Goal: Ask a question

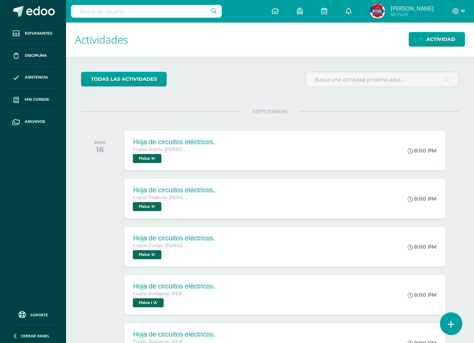
click at [455, 319] on link at bounding box center [451, 324] width 21 height 22
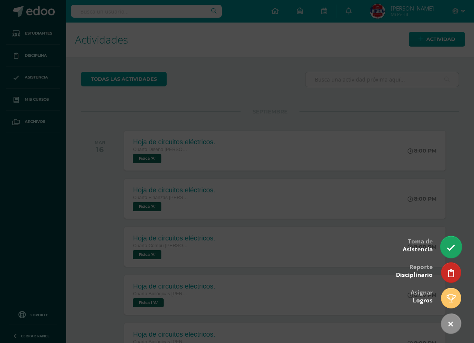
click at [451, 246] on icon at bounding box center [451, 247] width 9 height 9
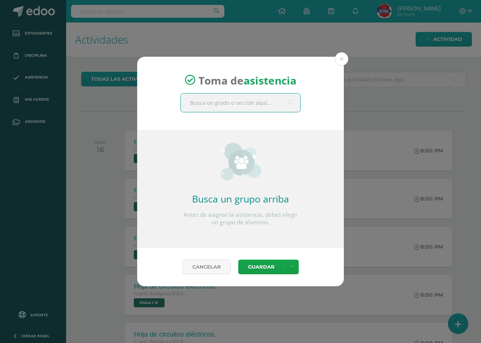
click at [235, 105] on input "text" at bounding box center [240, 103] width 119 height 18
type input "fisica"
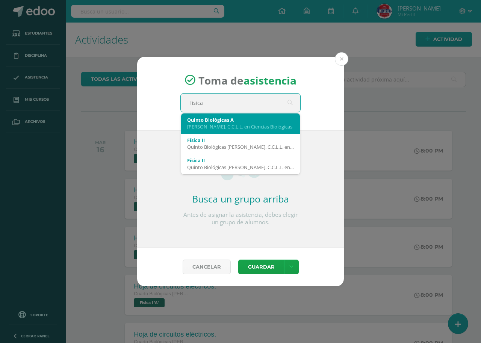
scroll to position [38, 0]
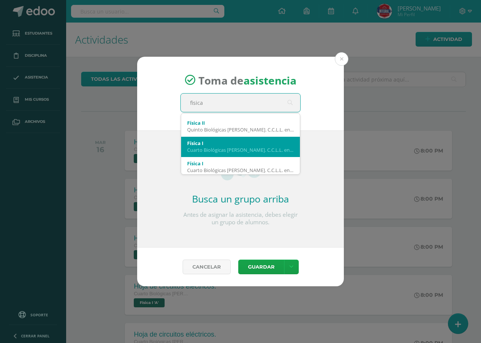
click at [205, 157] on div "Física I Cuarto Biológicas Bach. C.C.L.L. en Ciencias Biológicas 'B'" at bounding box center [240, 147] width 119 height 20
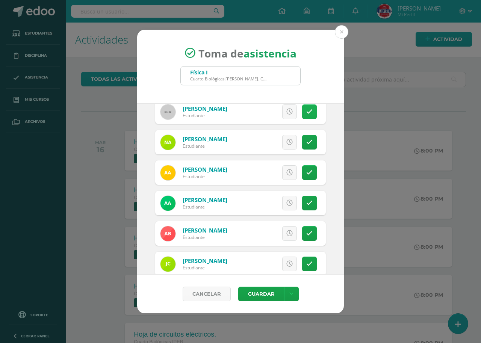
click at [302, 113] on link at bounding box center [309, 111] width 15 height 15
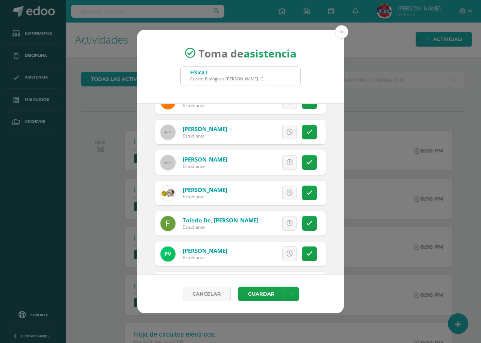
scroll to position [413, 0]
click at [306, 135] on icon at bounding box center [309, 131] width 6 height 6
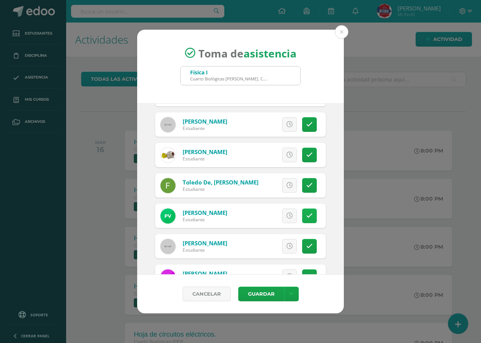
click at [306, 214] on icon at bounding box center [309, 216] width 6 height 6
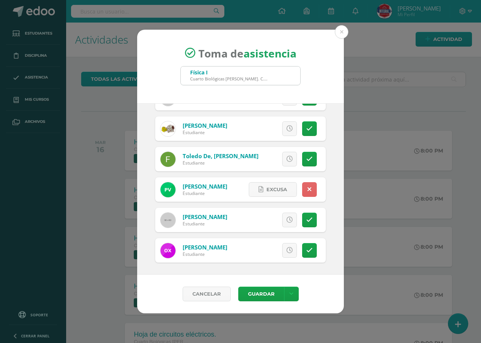
scroll to position [477, 0]
click at [306, 220] on icon at bounding box center [309, 219] width 6 height 6
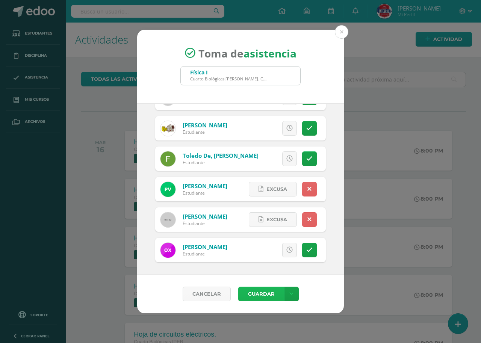
click at [270, 293] on button "Guardar" at bounding box center [261, 294] width 46 height 15
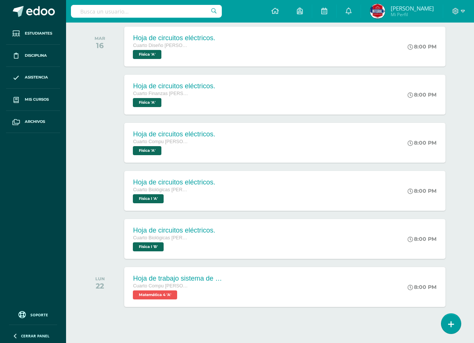
scroll to position [115, 0]
